Goal: Task Accomplishment & Management: Use online tool/utility

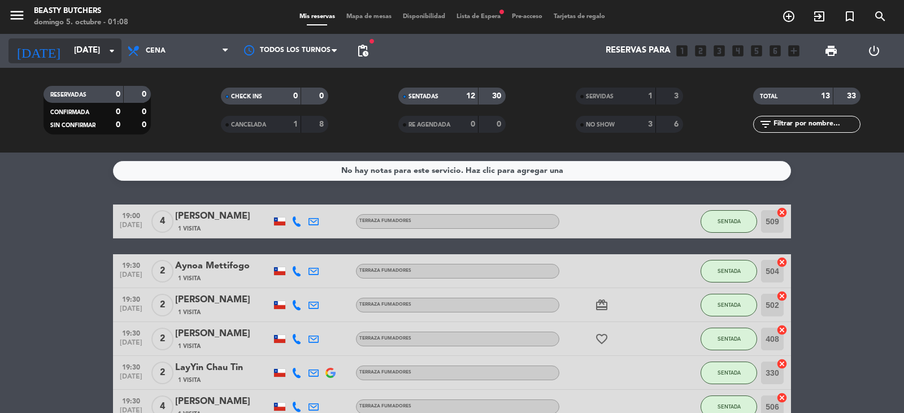
click at [82, 51] on input "[DATE]" at bounding box center [122, 50] width 109 height 21
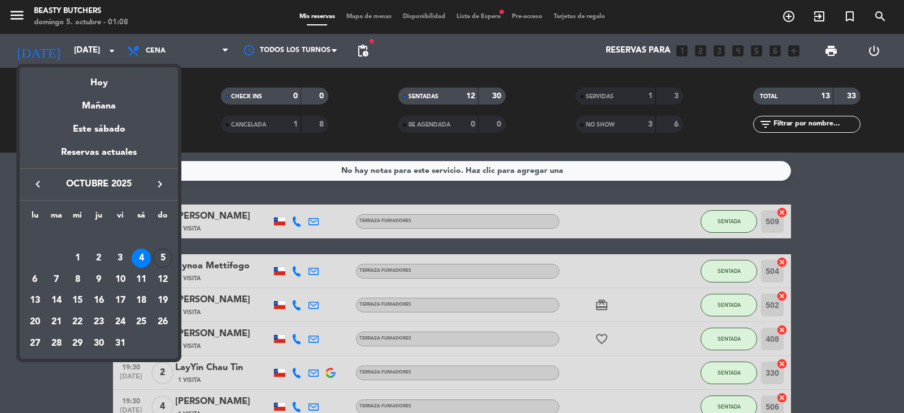
click at [203, 54] on div at bounding box center [452, 206] width 904 height 413
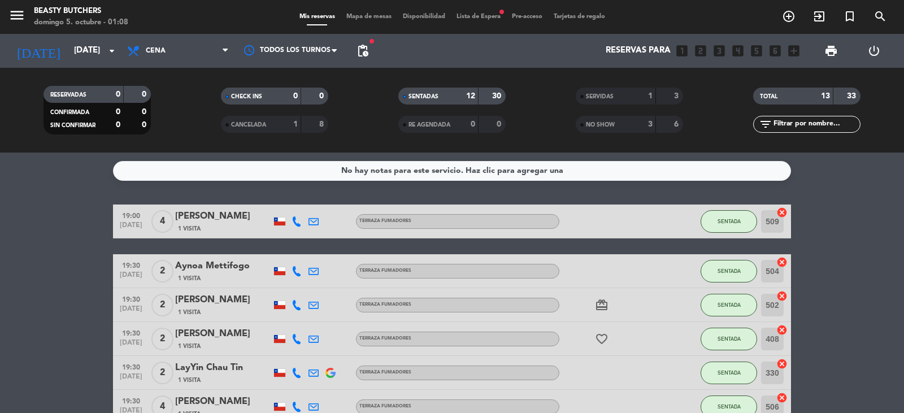
click at [203, 54] on span "Cena" at bounding box center [178, 50] width 113 height 25
click at [74, 56] on input "[DATE]" at bounding box center [122, 50] width 109 height 21
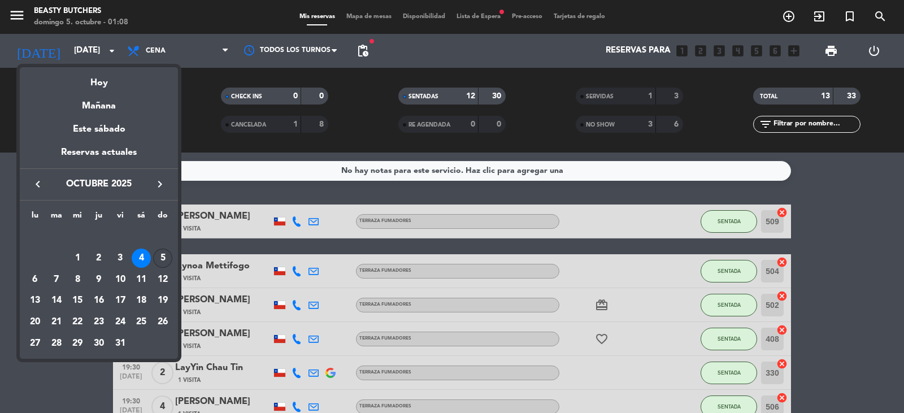
click at [167, 262] on div "5" at bounding box center [162, 258] width 19 height 19
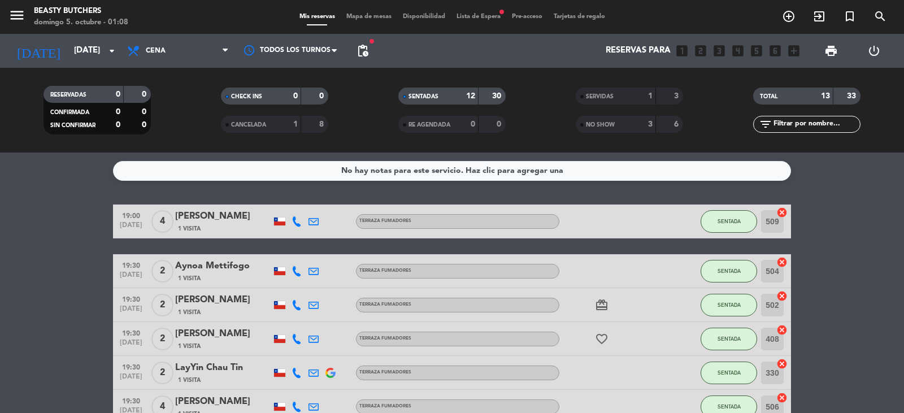
type input "[DATE]"
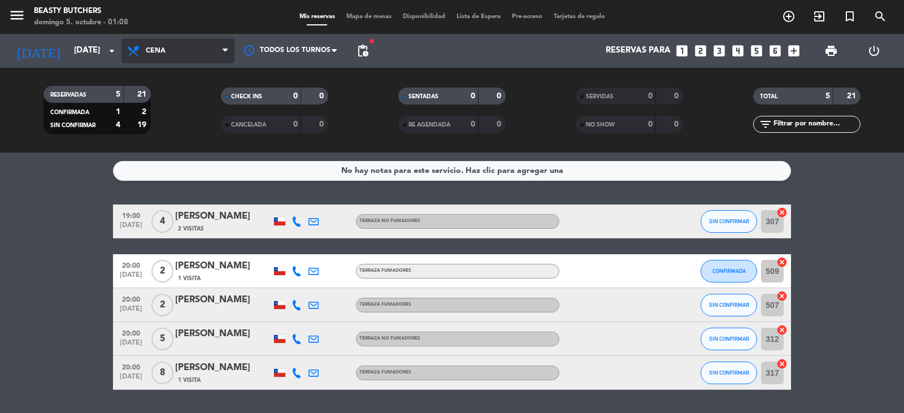
click at [169, 55] on span "Cena" at bounding box center [178, 50] width 113 height 25
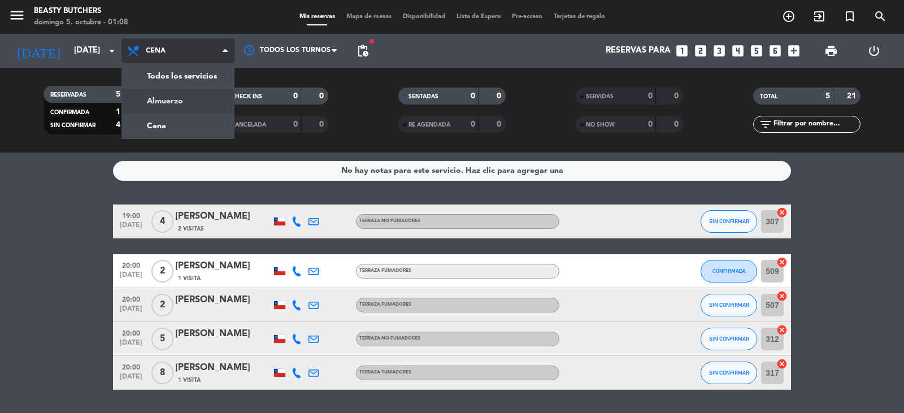
click at [188, 101] on div "menu Beasty Butchers domingo 5. octubre - 01:08 Mis reservas Mapa de mesas Disp…" at bounding box center [452, 76] width 904 height 153
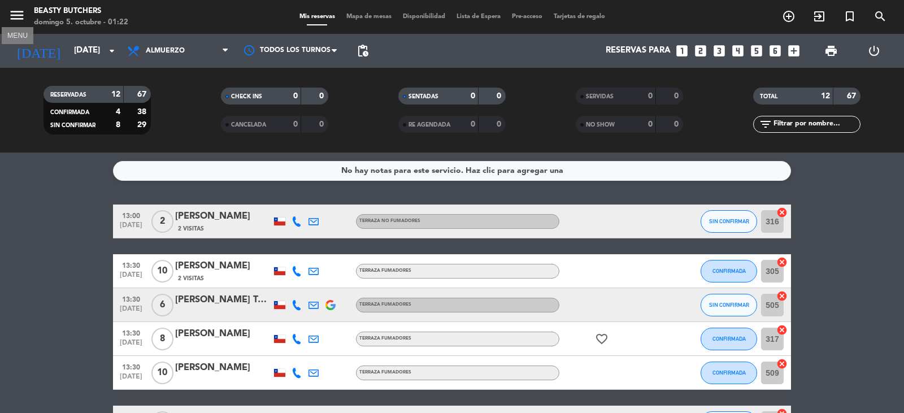
click at [12, 16] on icon "menu" at bounding box center [16, 15] width 17 height 17
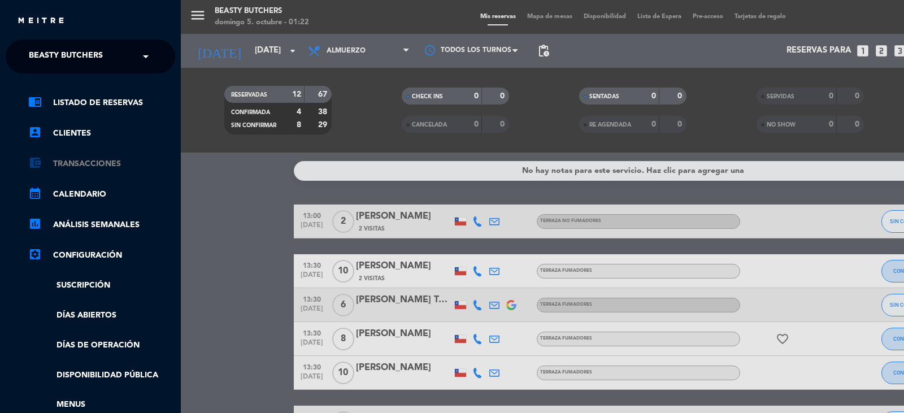
click at [106, 163] on link "account_balance_wallet Transacciones" at bounding box center [101, 164] width 147 height 14
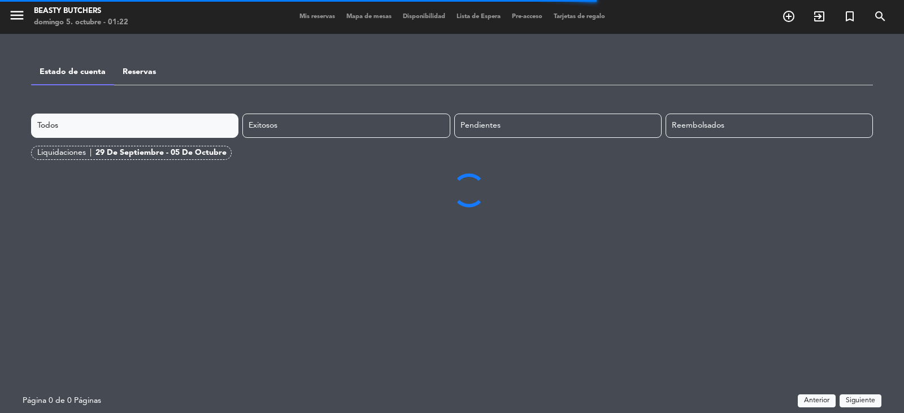
click at [133, 73] on link "Reservas" at bounding box center [139, 72] width 33 height 8
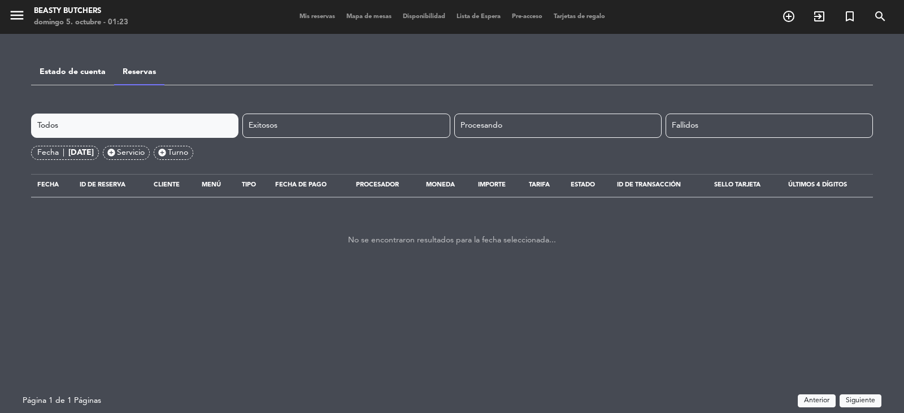
click at [537, 14] on span "Pre-acceso" at bounding box center [527, 17] width 42 height 6
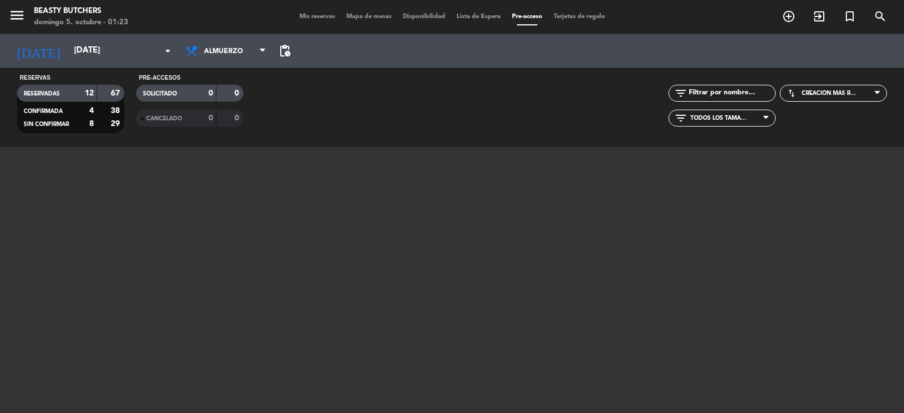
click at [834, 92] on span "Creación más reciente" at bounding box center [830, 93] width 57 height 7
click at [746, 118] on span "Todos los tamaños" at bounding box center [719, 118] width 57 height 7
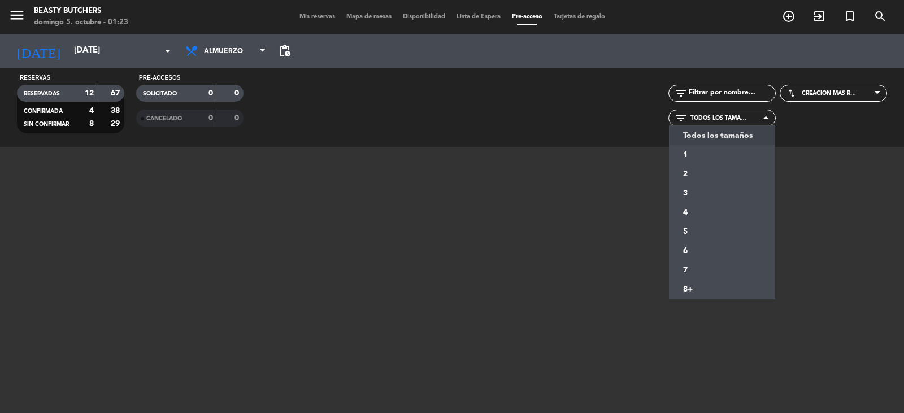
click at [746, 118] on span "Todos los tamaños" at bounding box center [719, 118] width 57 height 7
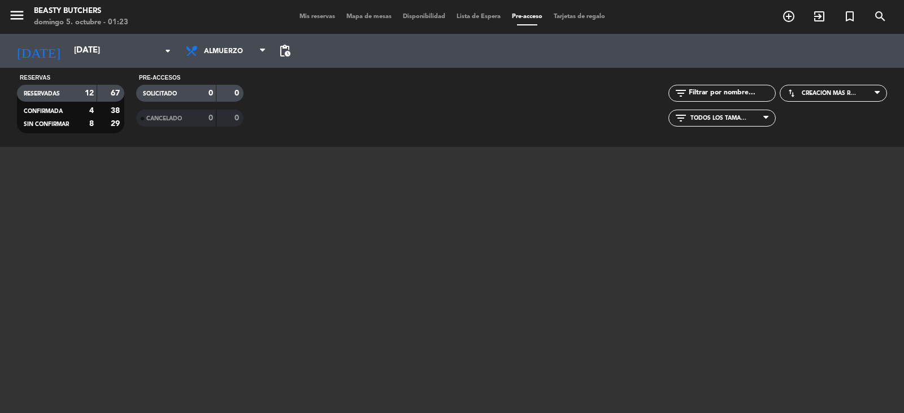
click at [278, 51] on span "pending_actions" at bounding box center [285, 51] width 14 height 14
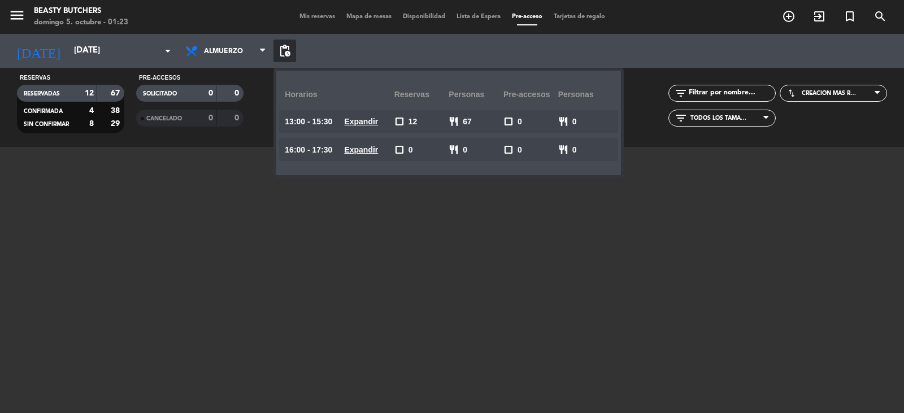
click at [395, 121] on span "check_box_outline_blank" at bounding box center [400, 121] width 10 height 10
click at [395, 150] on span "check_box_outline_blank" at bounding box center [400, 150] width 10 height 10
click at [558, 120] on span "restaurant" at bounding box center [563, 121] width 10 height 10
click at [504, 122] on span "check_box_outline_blank" at bounding box center [509, 121] width 10 height 10
click at [278, 55] on span "pending_actions" at bounding box center [285, 51] width 14 height 14
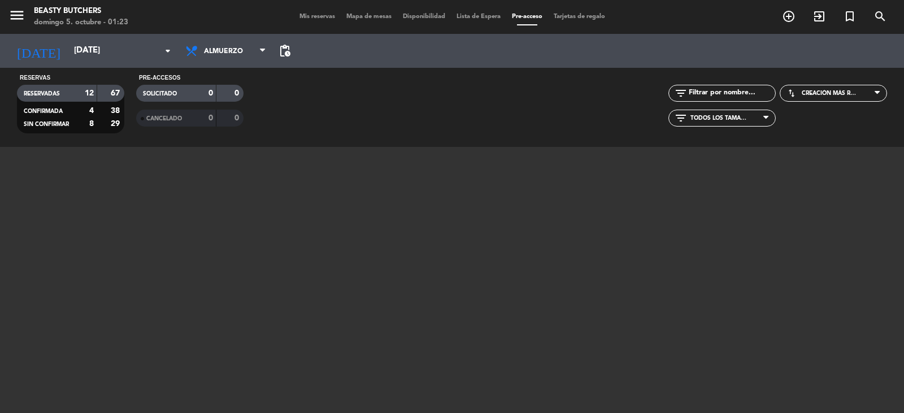
click at [426, 17] on span "Disponibilidad" at bounding box center [424, 17] width 54 height 6
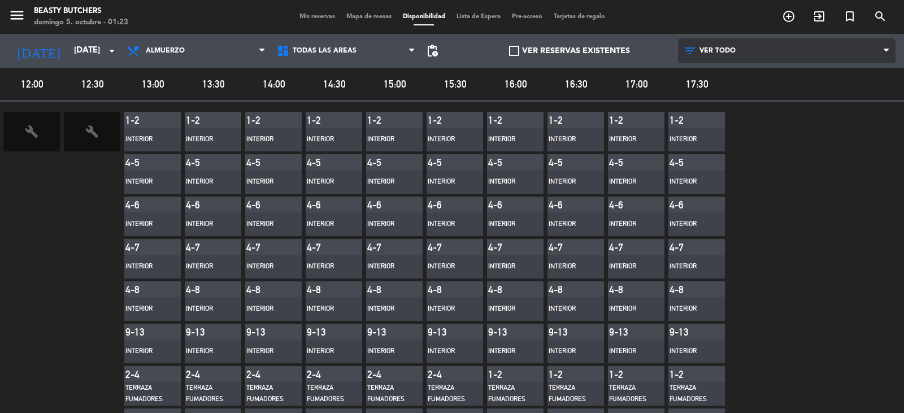
click at [714, 55] on span "VER TODO" at bounding box center [787, 50] width 218 height 25
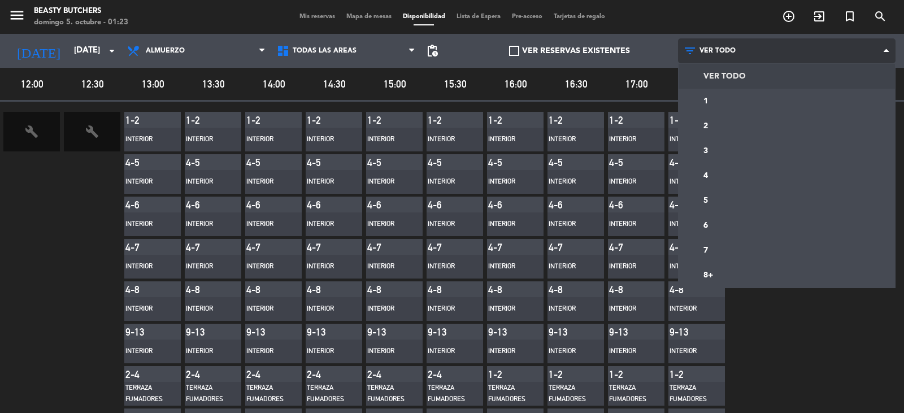
click at [714, 55] on span "VER TODO" at bounding box center [787, 50] width 218 height 25
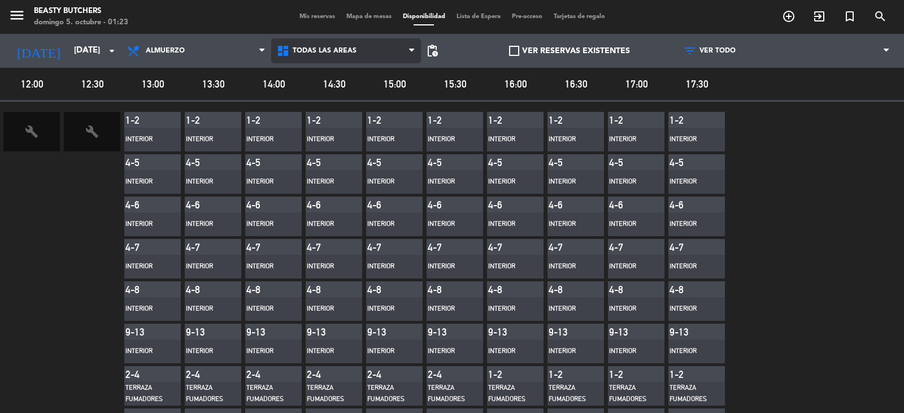
click at [315, 45] on span "Todas las áreas" at bounding box center [346, 50] width 150 height 25
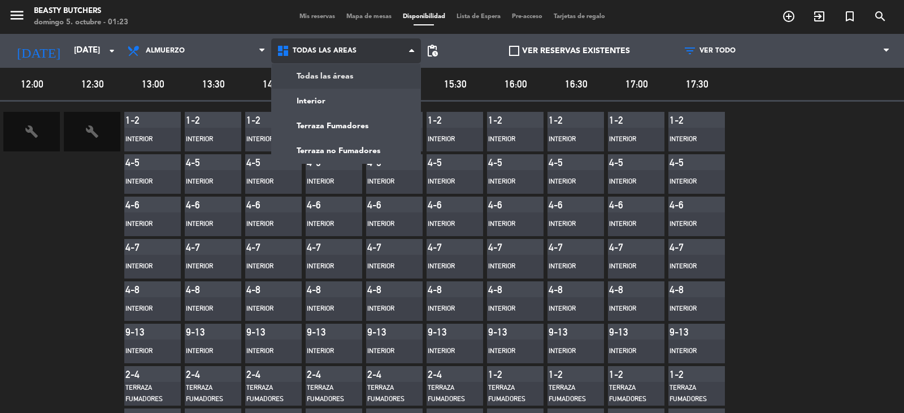
click at [315, 45] on span "Todas las áreas" at bounding box center [346, 50] width 150 height 25
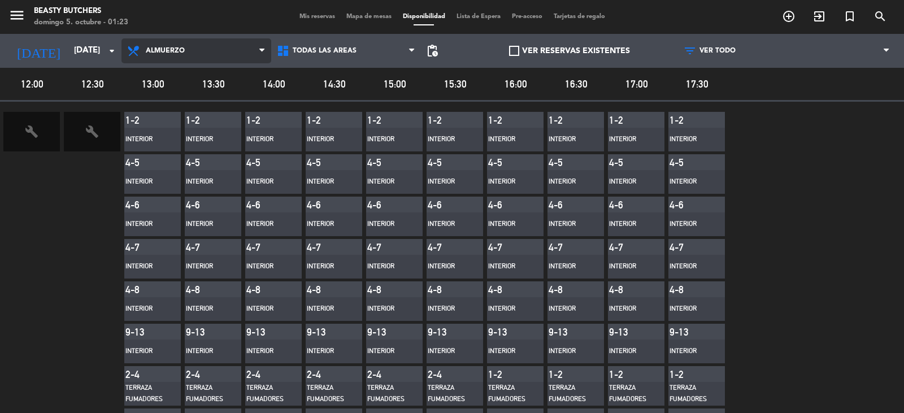
click at [188, 59] on span "Almuerzo" at bounding box center [197, 50] width 150 height 25
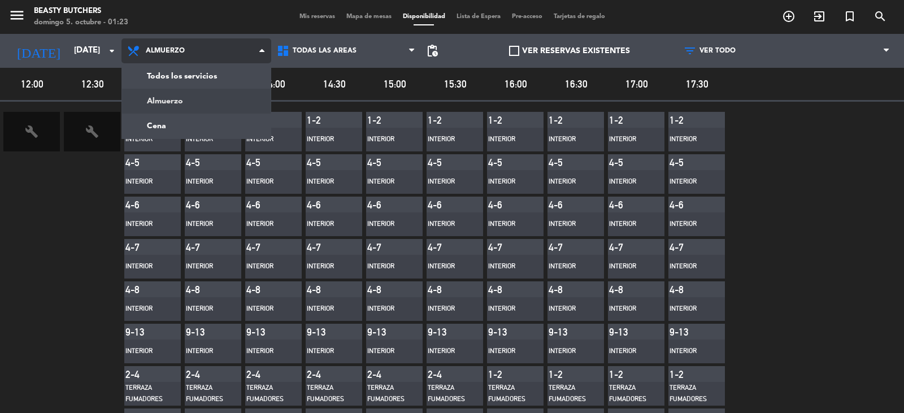
click at [188, 59] on span "Almuerzo" at bounding box center [197, 50] width 150 height 25
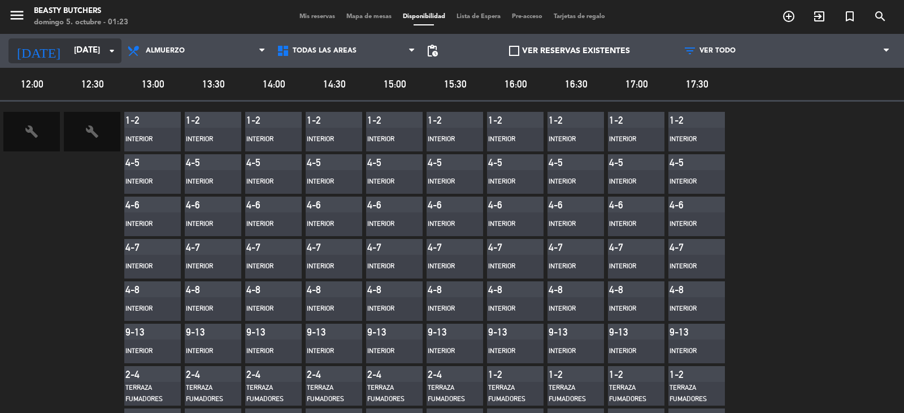
click at [75, 55] on input "[DATE]" at bounding box center [122, 50] width 109 height 21
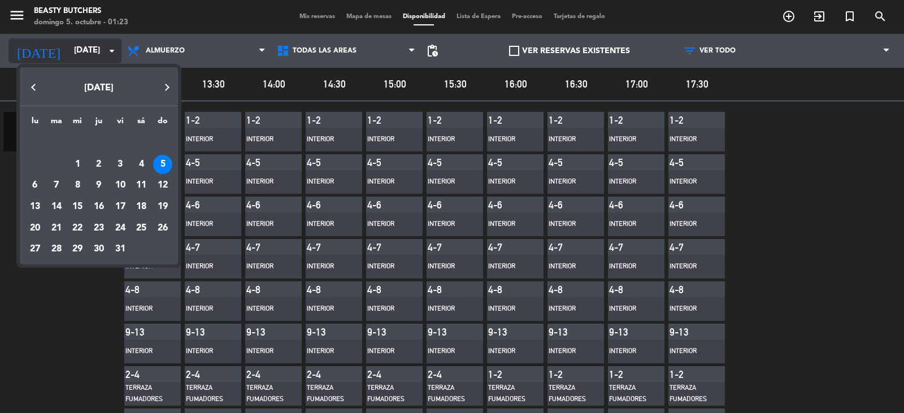
click at [75, 55] on div at bounding box center [452, 206] width 904 height 413
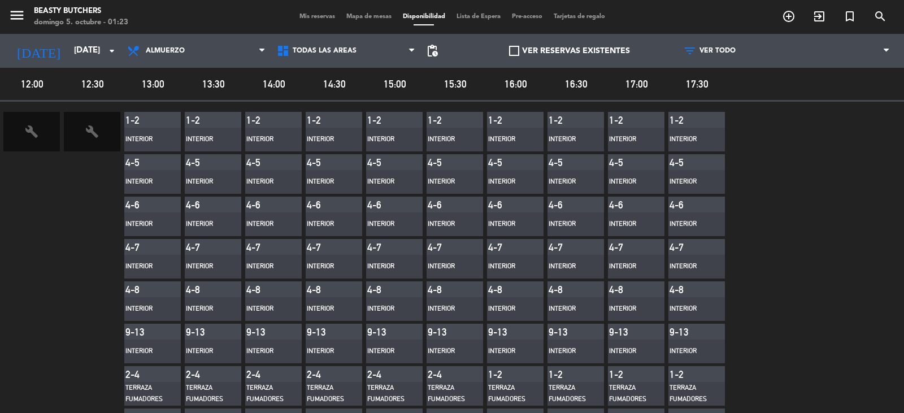
click at [84, 133] on span "build" at bounding box center [92, 132] width 57 height 40
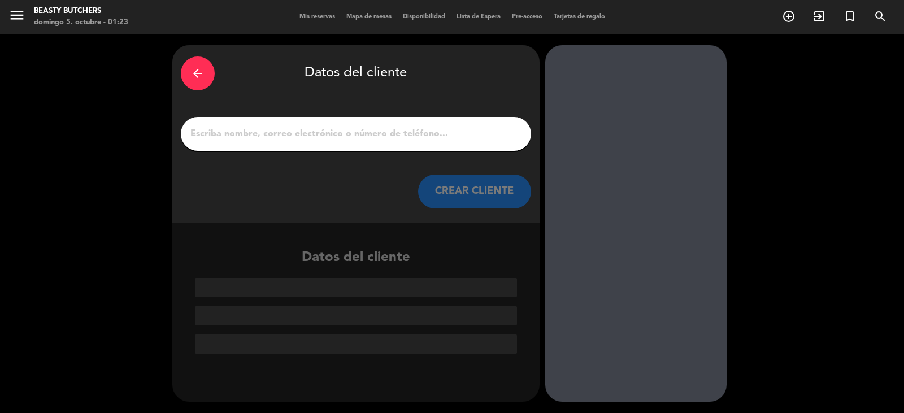
click at [70, 146] on div "arrow_back Datos del cliente CREAR CLIENTE Datos del cliente" at bounding box center [452, 223] width 904 height 379
click at [203, 80] on div "arrow_back" at bounding box center [198, 74] width 34 height 34
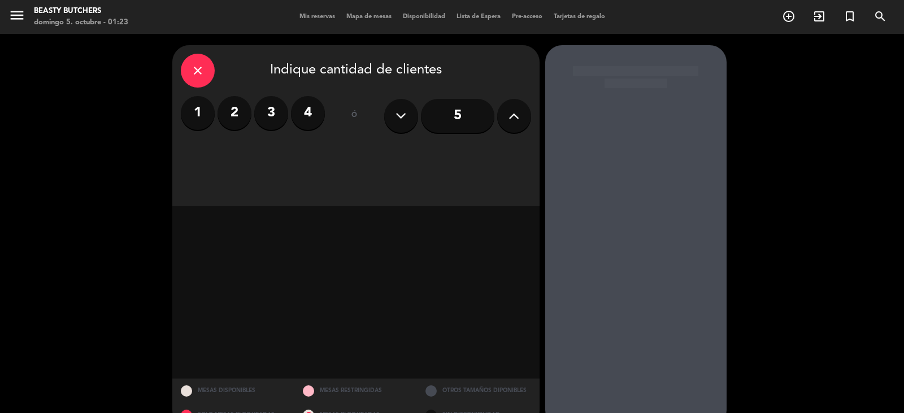
click at [746, 102] on div "close Indique cantidad de clientes 1 2 3 4 ó 5 MESAS DISPONIBLES MESAS RESTRING…" at bounding box center [452, 236] width 904 height 405
